Goal: Information Seeking & Learning: Learn about a topic

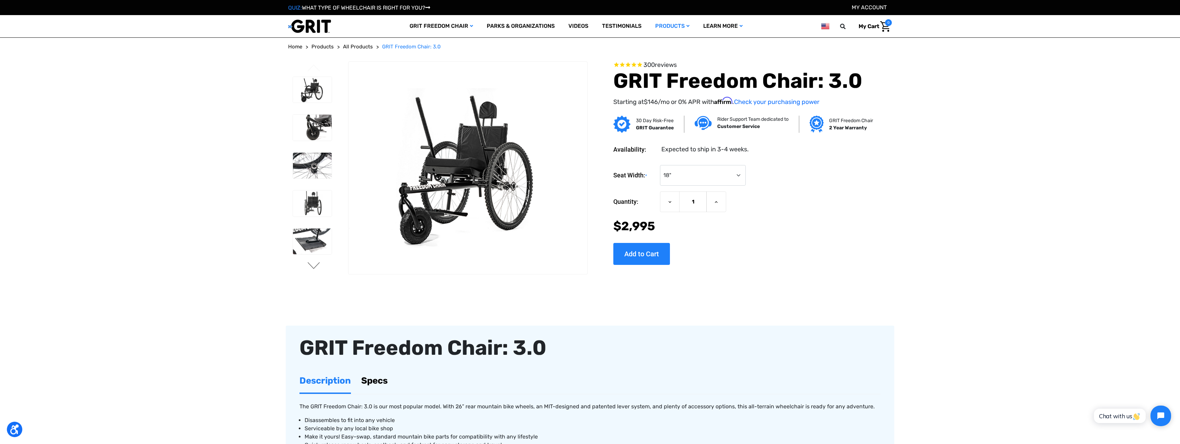
click at [315, 267] on button "Next" at bounding box center [314, 266] width 14 height 8
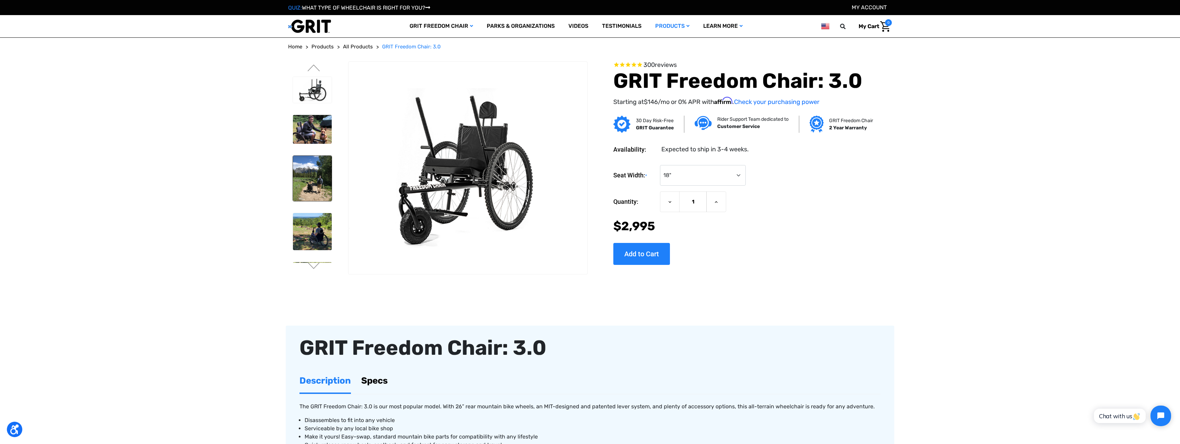
click at [317, 172] on img at bounding box center [312, 178] width 39 height 45
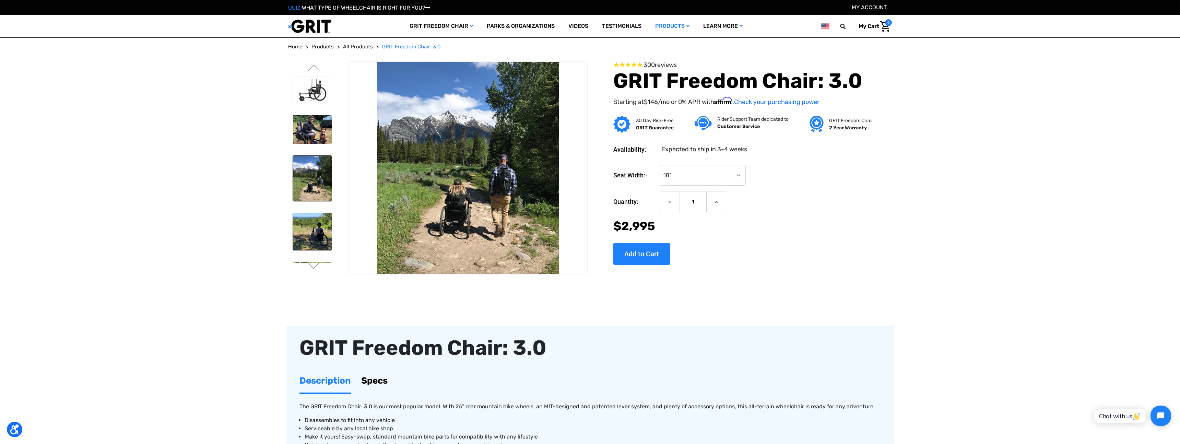
click at [315, 236] on img at bounding box center [312, 231] width 39 height 37
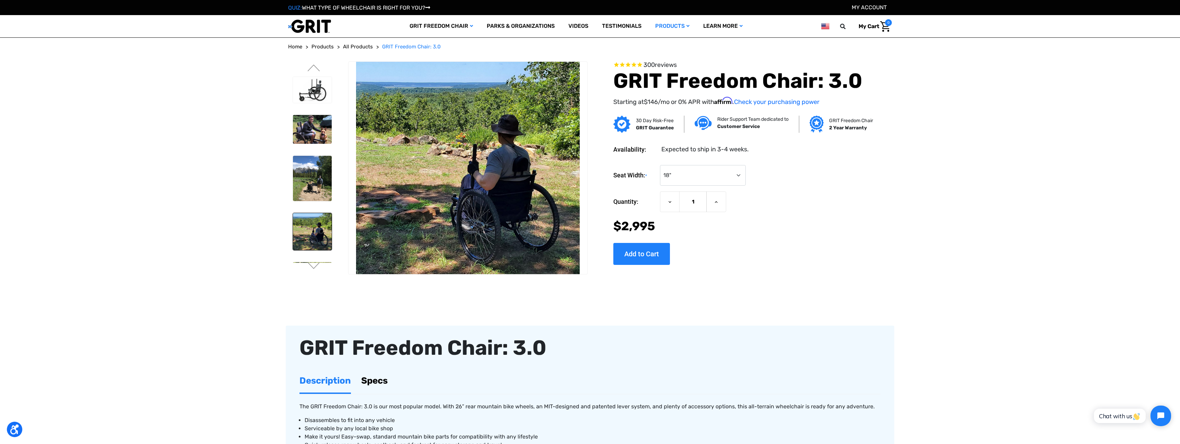
click at [317, 229] on img at bounding box center [312, 231] width 39 height 37
click at [316, 190] on img at bounding box center [312, 178] width 39 height 45
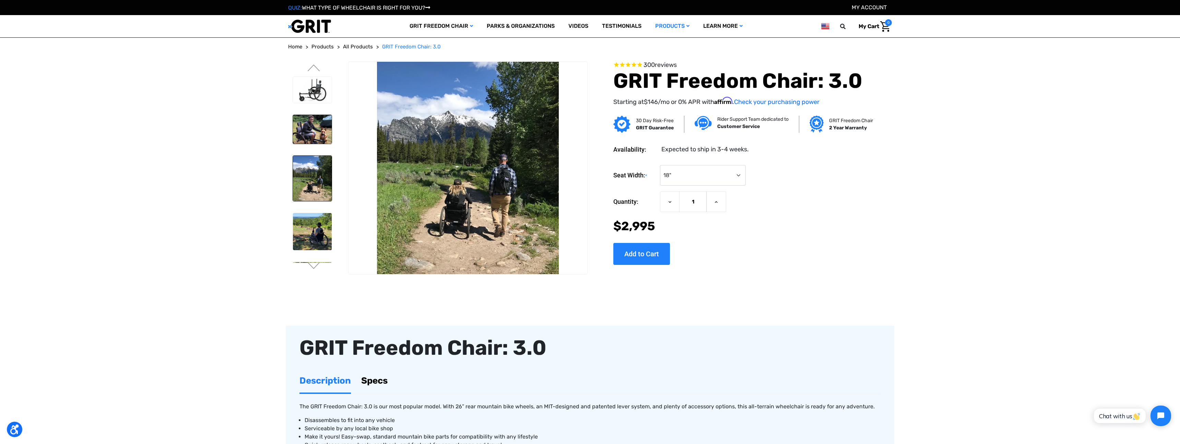
click at [320, 125] on img at bounding box center [312, 129] width 39 height 29
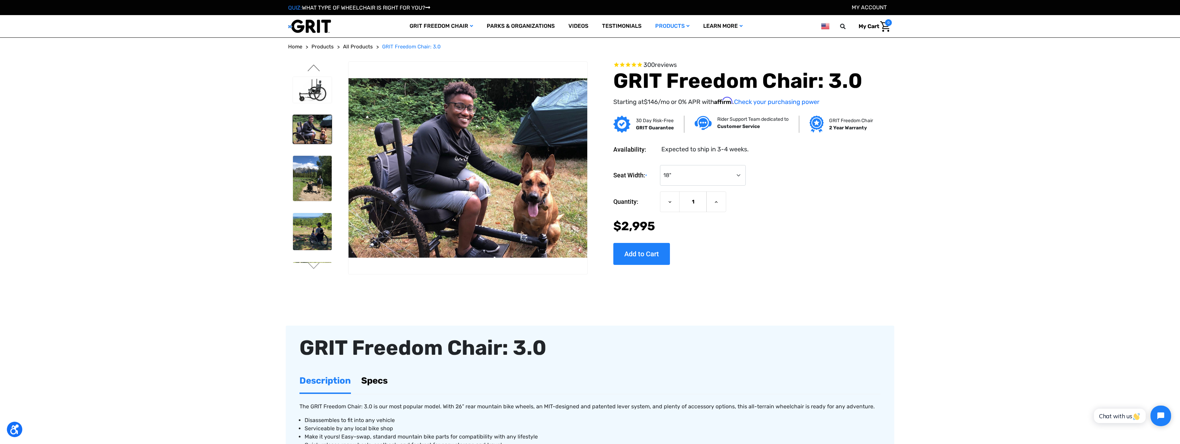
click at [313, 70] on button "Previous" at bounding box center [314, 68] width 14 height 8
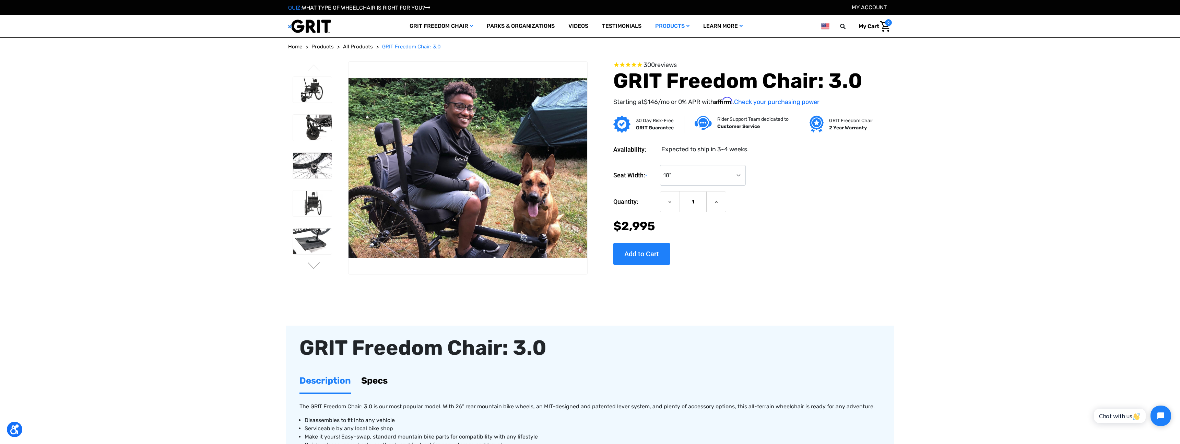
click at [314, 67] on button "Previous" at bounding box center [314, 68] width 14 height 8
click at [314, 93] on img at bounding box center [312, 90] width 39 height 26
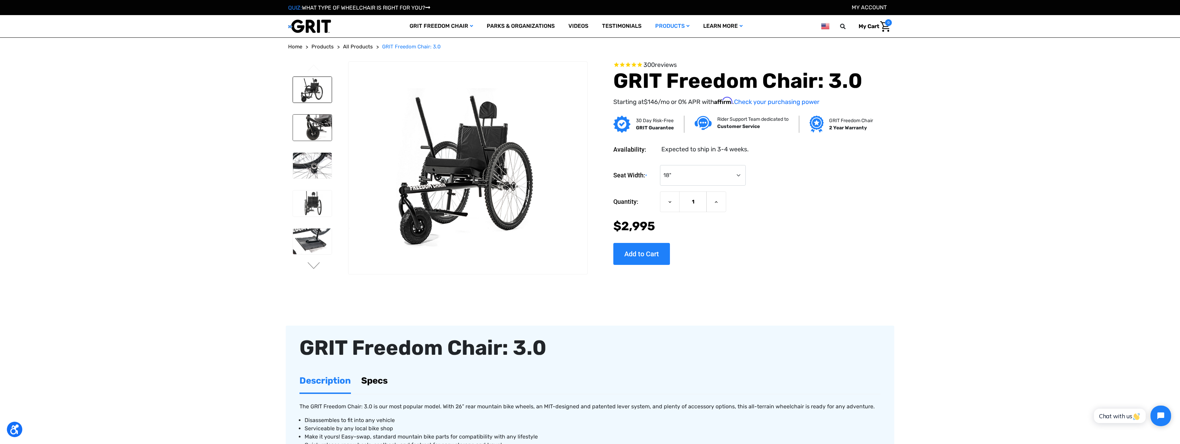
click at [323, 134] on img at bounding box center [312, 128] width 39 height 26
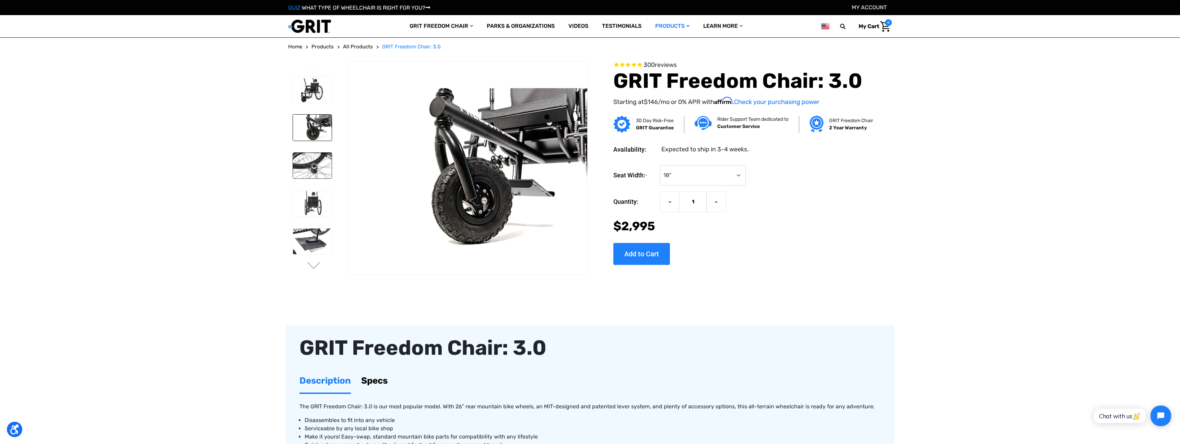
click at [327, 162] on img at bounding box center [312, 166] width 39 height 26
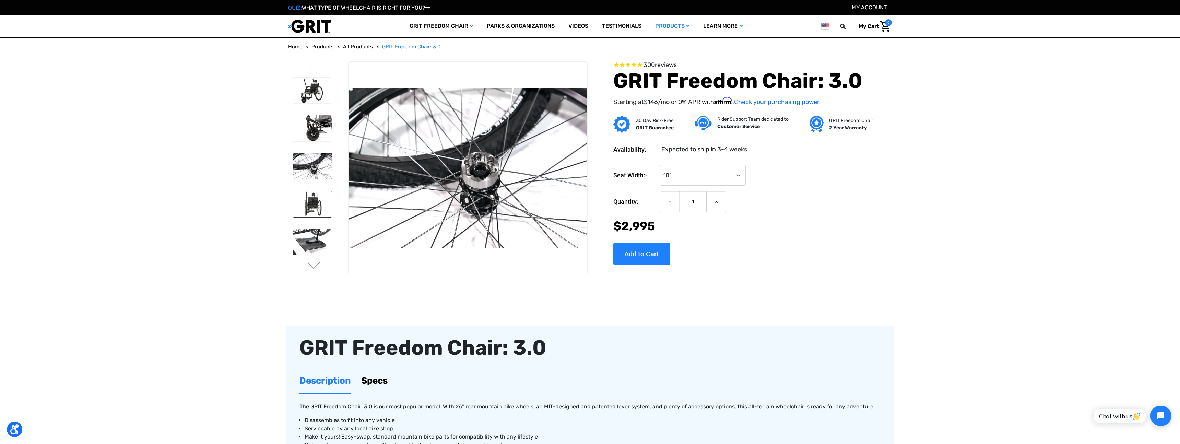
click at [317, 199] on img at bounding box center [312, 204] width 39 height 26
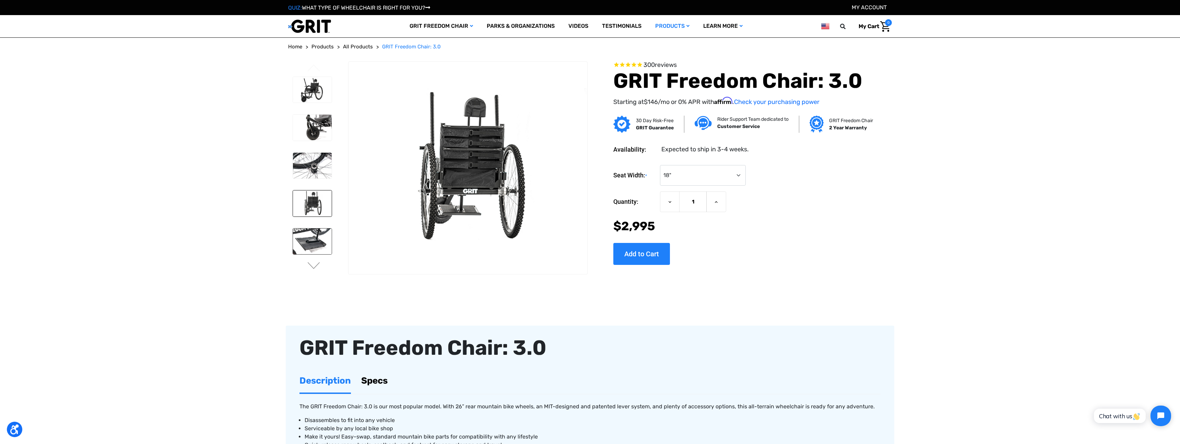
click at [317, 241] on img at bounding box center [312, 241] width 39 height 26
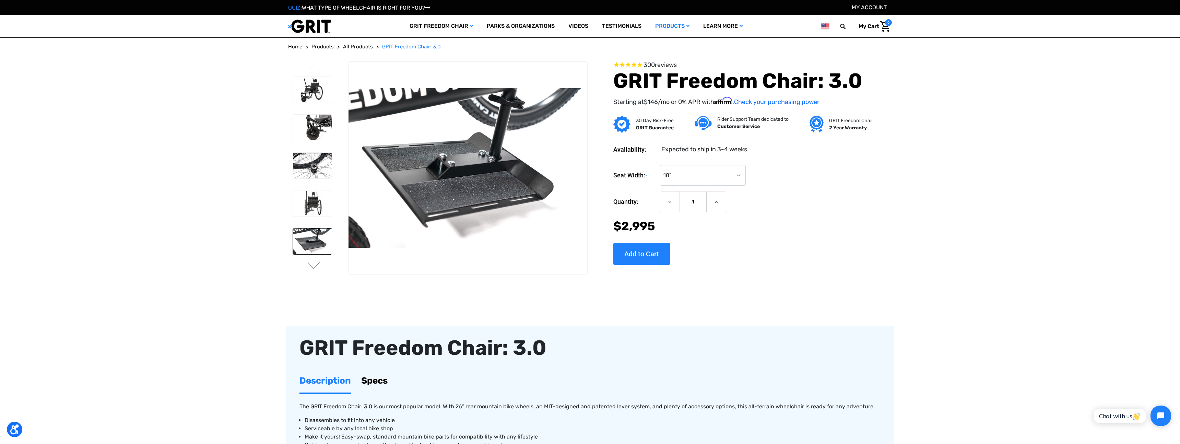
click at [312, 261] on div at bounding box center [312, 281] width 45 height 417
click at [315, 266] on button "Next" at bounding box center [314, 266] width 14 height 8
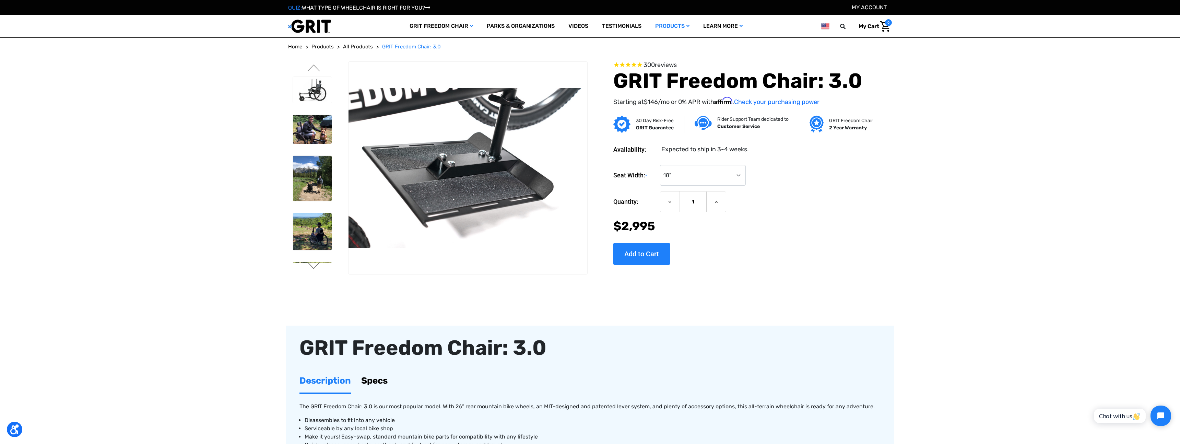
click at [315, 266] on button "Next" at bounding box center [314, 266] width 14 height 8
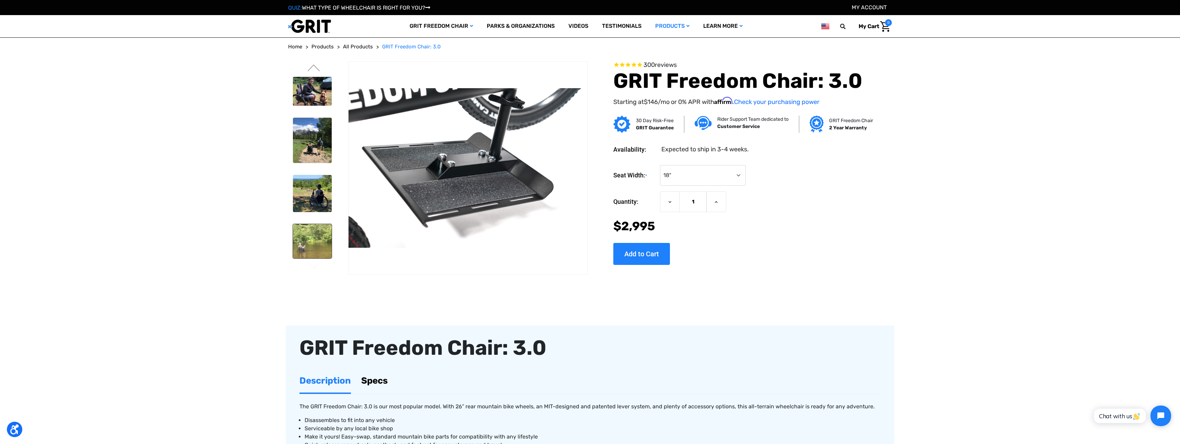
click at [314, 237] on img at bounding box center [312, 241] width 39 height 34
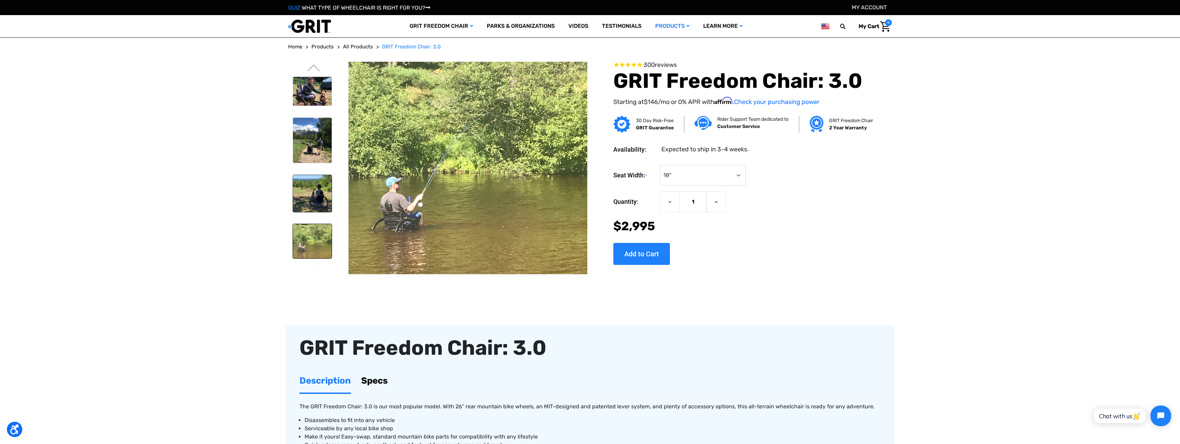
click at [315, 187] on img at bounding box center [312, 193] width 39 height 37
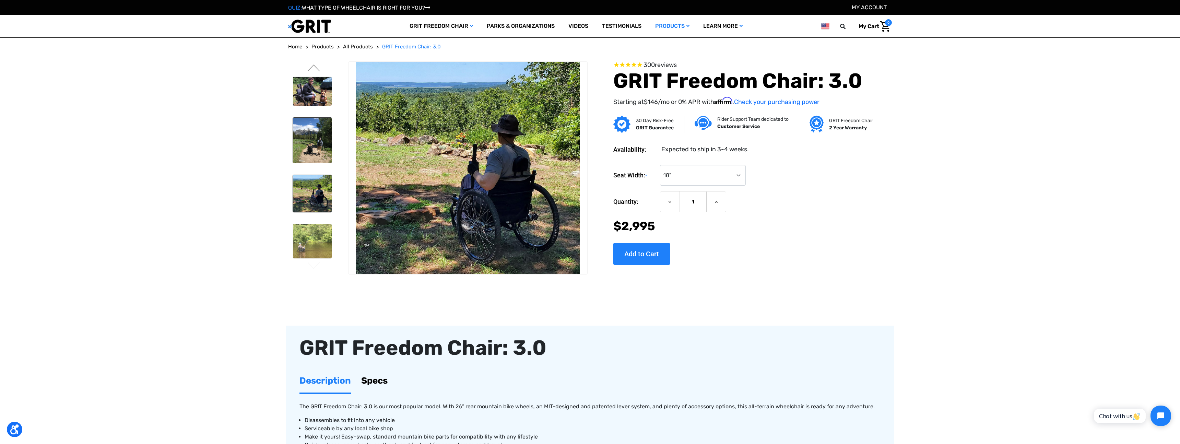
click at [319, 144] on img at bounding box center [312, 140] width 39 height 45
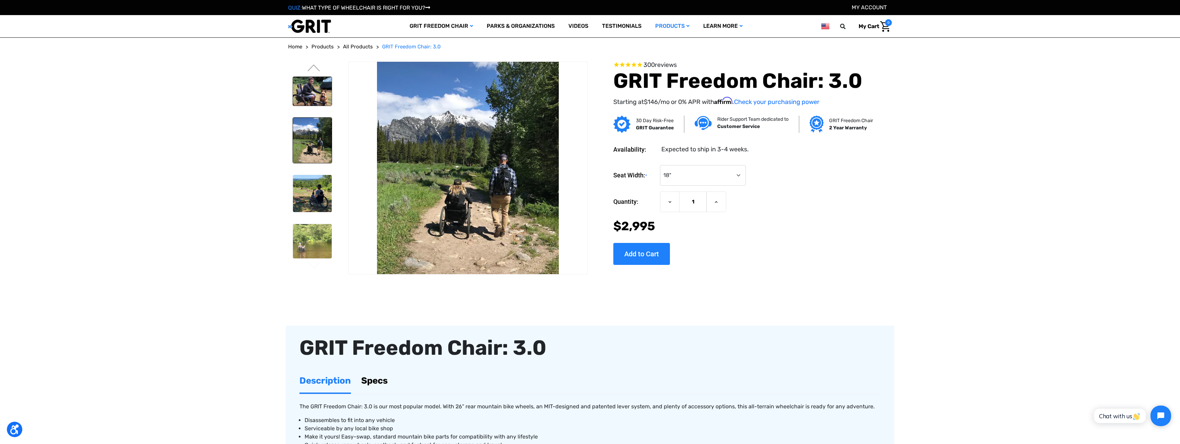
click at [322, 78] on img at bounding box center [312, 91] width 39 height 29
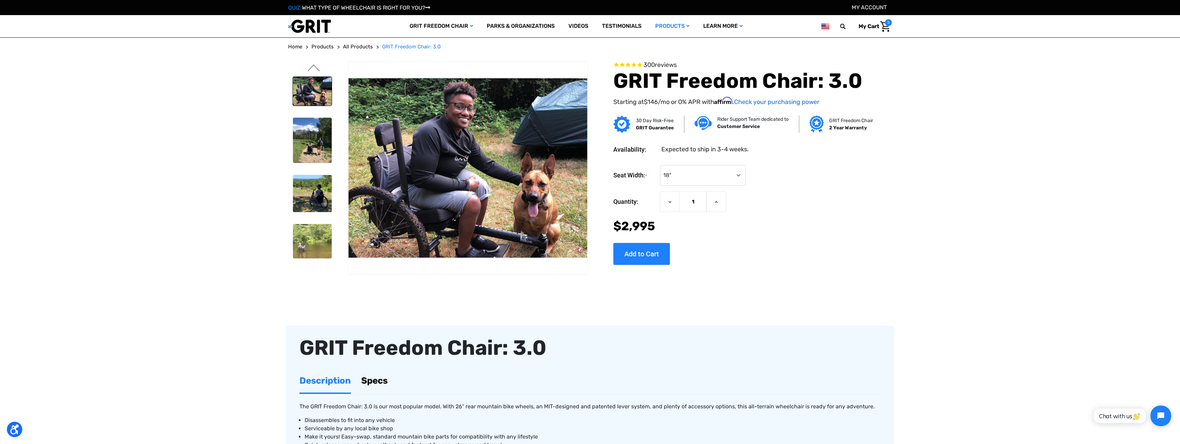
click at [314, 67] on button "Previous" at bounding box center [314, 68] width 14 height 8
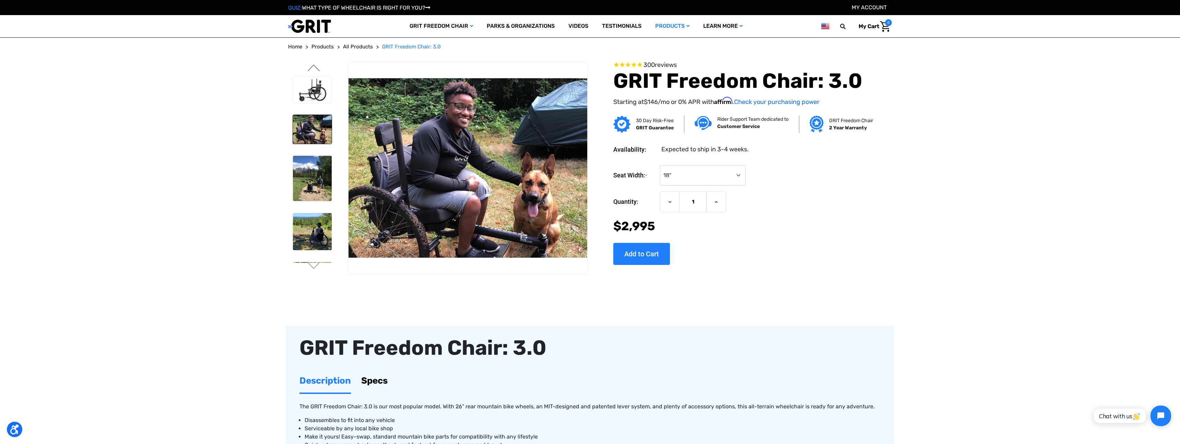
click at [314, 67] on button "Previous" at bounding box center [314, 68] width 14 height 8
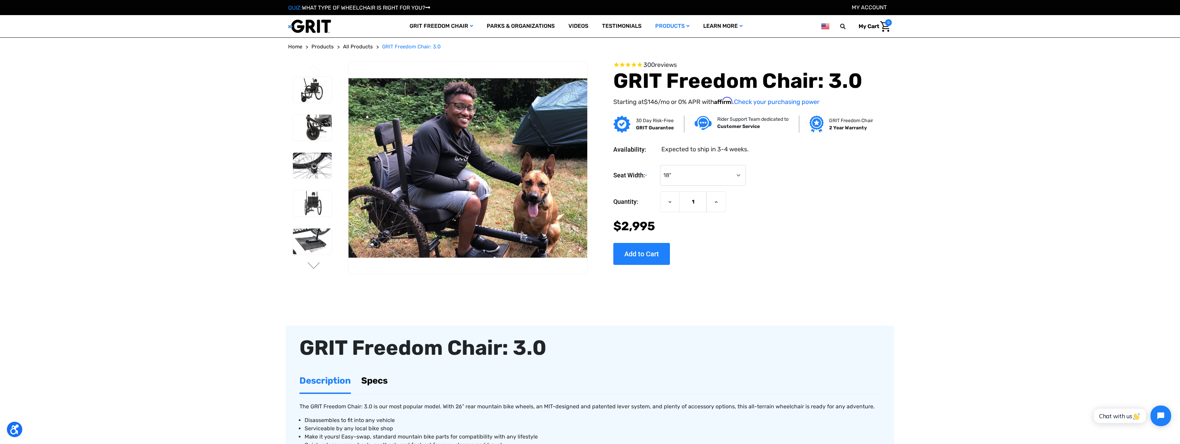
click at [316, 271] on ul "Previous" at bounding box center [318, 168] width 60 height 214
click at [315, 266] on button "Next" at bounding box center [314, 266] width 14 height 8
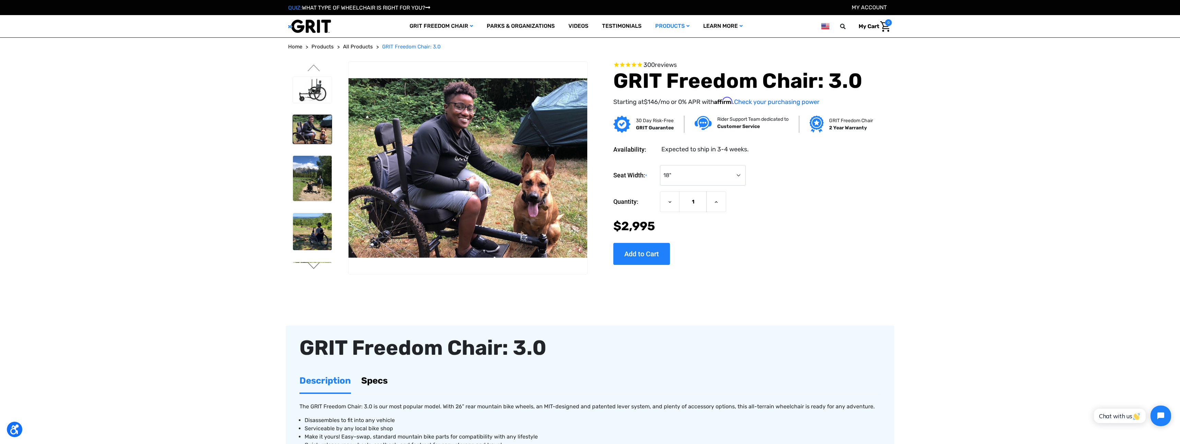
click at [315, 266] on button "Next" at bounding box center [314, 266] width 14 height 8
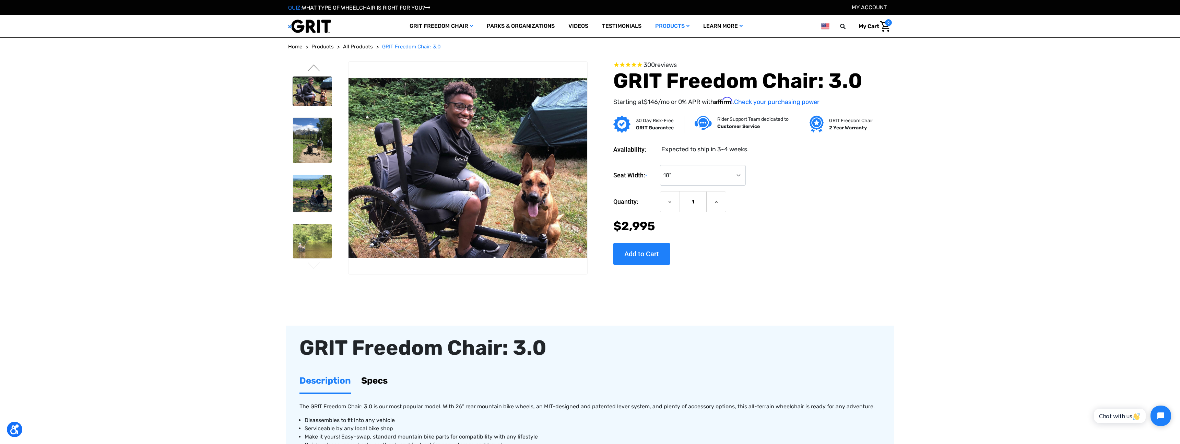
click at [315, 266] on button "Next" at bounding box center [314, 266] width 14 height 8
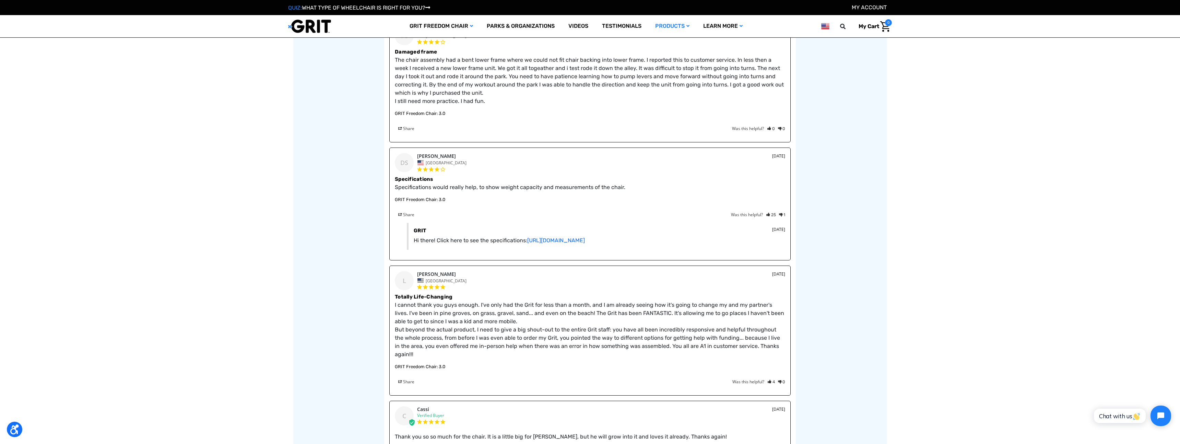
scroll to position [1032, 0]
